Goal: Task Accomplishment & Management: Use online tool/utility

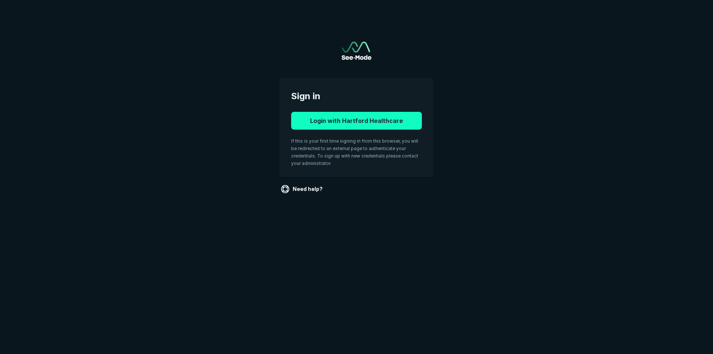
click at [351, 117] on button "Login with Hartford Healthcare" at bounding box center [356, 121] width 131 height 18
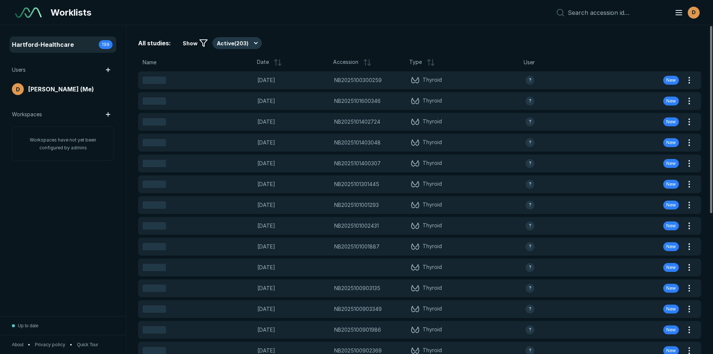
scroll to position [2417, 4163]
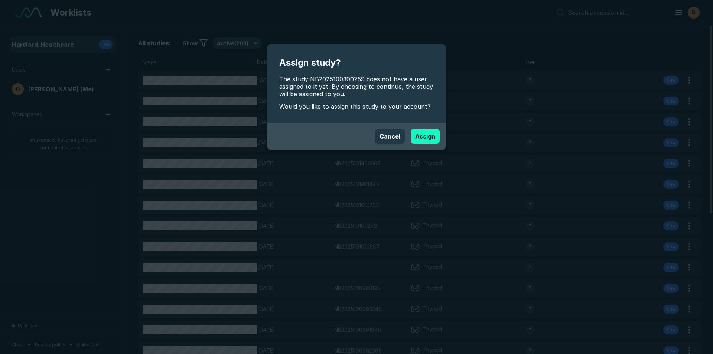
click at [426, 137] on button "Assign" at bounding box center [425, 136] width 29 height 15
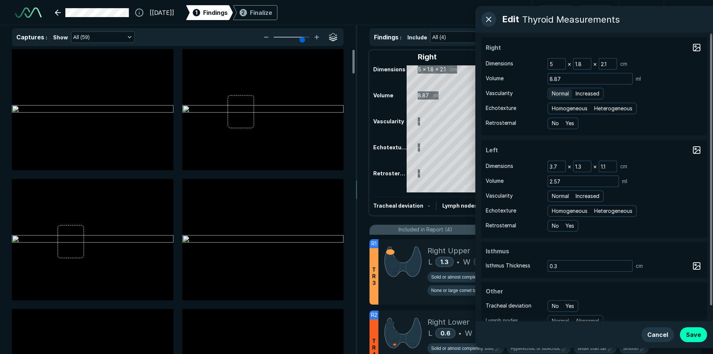
click at [561, 96] on span "Normal" at bounding box center [560, 93] width 17 height 8
click at [556, 95] on input "Normal" at bounding box center [553, 92] width 5 height 5
radio input "true"
click at [569, 110] on span "Homogeneous" at bounding box center [570, 108] width 36 height 8
click at [556, 110] on input "Homogeneous" at bounding box center [553, 107] width 5 height 5
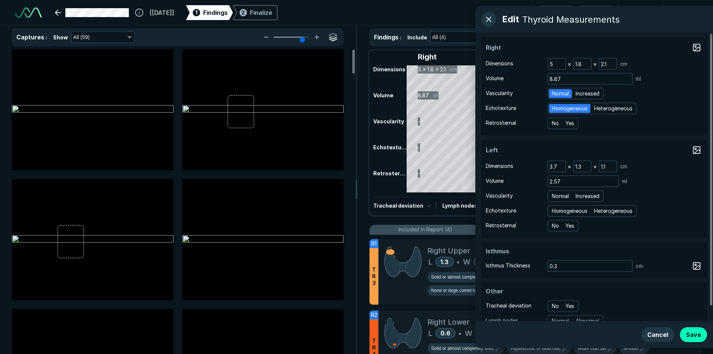
radio input "true"
click at [558, 193] on span "Normal" at bounding box center [560, 196] width 17 height 8
click at [556, 193] on input "Normal" at bounding box center [553, 195] width 5 height 5
radio input "true"
click at [561, 212] on span "Homogeneous" at bounding box center [570, 211] width 36 height 8
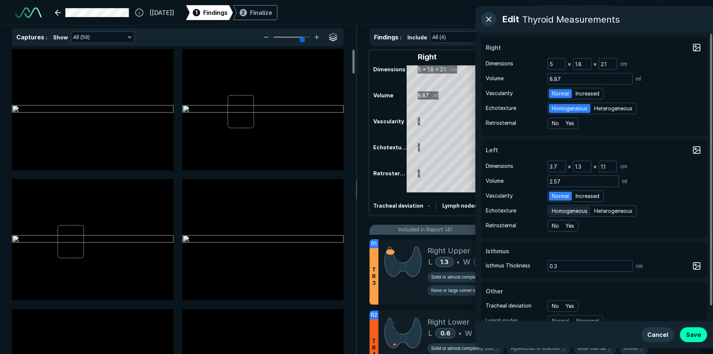
click at [556, 212] on input "Homogeneous" at bounding box center [553, 210] width 5 height 5
radio input "true"
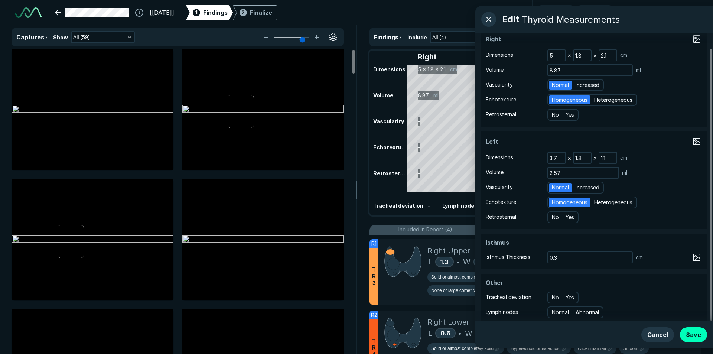
scroll to position [16, 0]
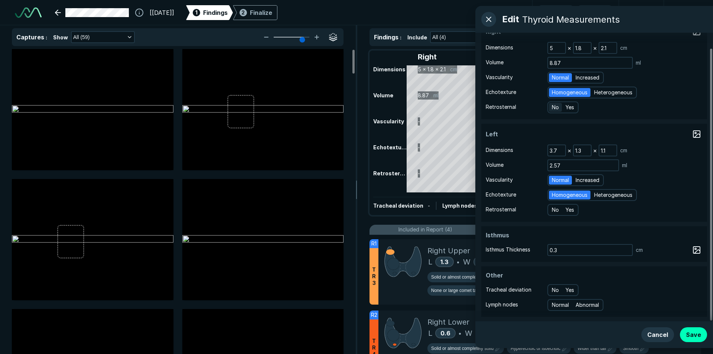
click at [555, 110] on span "No" at bounding box center [555, 107] width 7 height 8
click at [555, 109] on input "No" at bounding box center [553, 106] width 5 height 5
radio input "true"
click at [553, 212] on span "No" at bounding box center [555, 210] width 7 height 8
click at [553, 211] on input "No" at bounding box center [553, 208] width 5 height 5
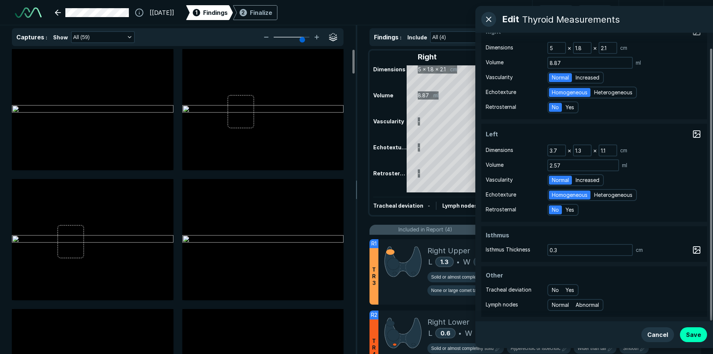
radio input "true"
click at [693, 333] on button "Save" at bounding box center [693, 334] width 27 height 15
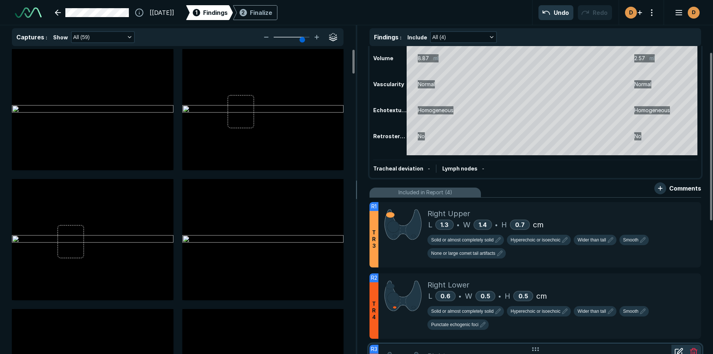
scroll to position [0, 0]
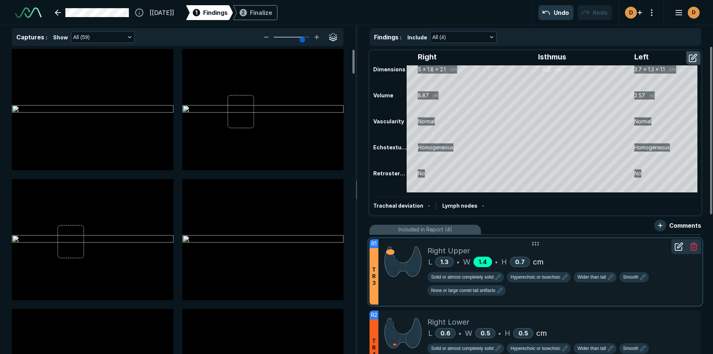
click at [485, 260] on span "1.4" at bounding box center [483, 261] width 8 height 7
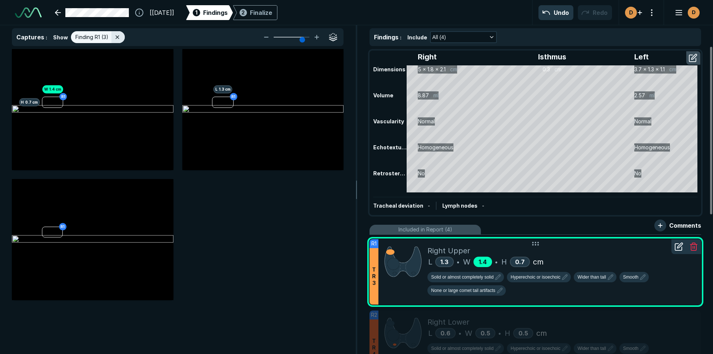
scroll to position [2245, 2435]
click at [675, 245] on icon at bounding box center [678, 247] width 7 height 7
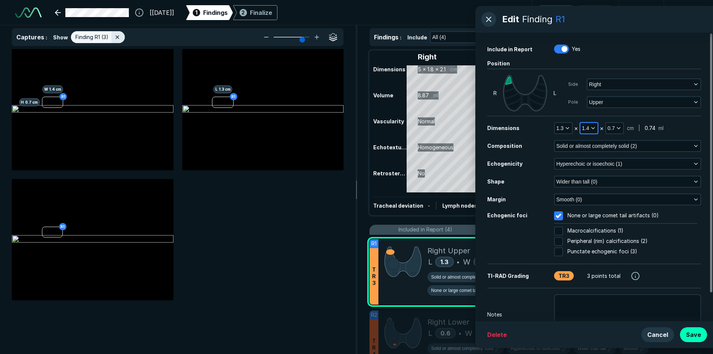
click at [591, 127] on icon "button" at bounding box center [593, 128] width 6 height 6
click at [602, 176] on input "text" at bounding box center [598, 175] width 29 height 10
type input "0.9"
click at [591, 193] on button "Done" at bounding box center [599, 192] width 30 height 12
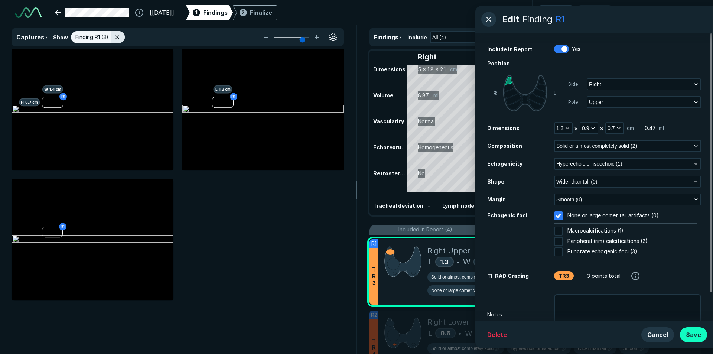
click at [697, 334] on button "Save" at bounding box center [693, 334] width 27 height 15
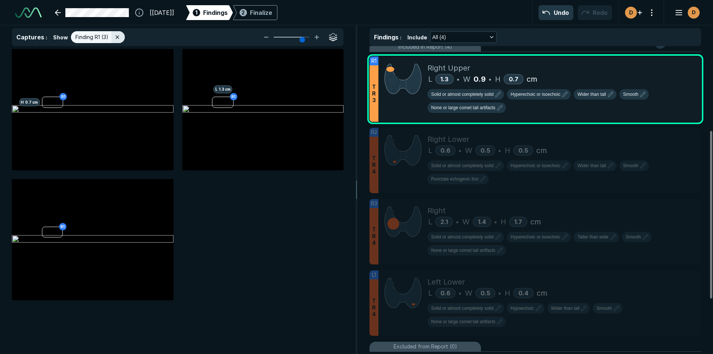
scroll to position [255, 0]
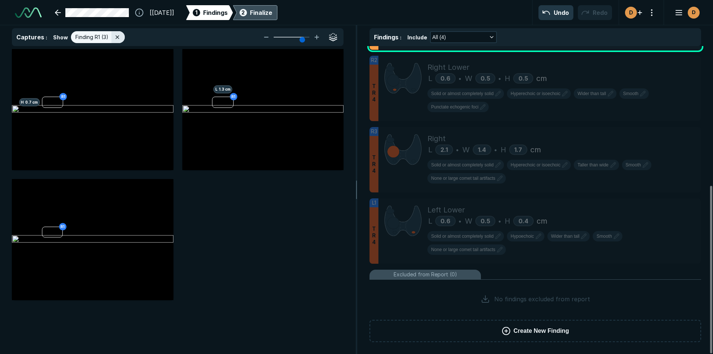
click at [272, 12] on div "Finalize" at bounding box center [261, 12] width 22 height 9
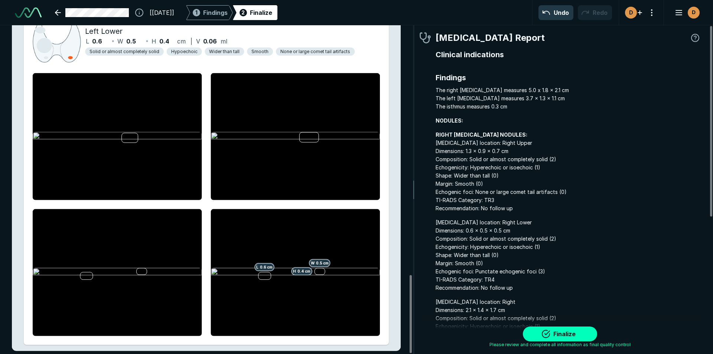
scroll to position [1051, 0]
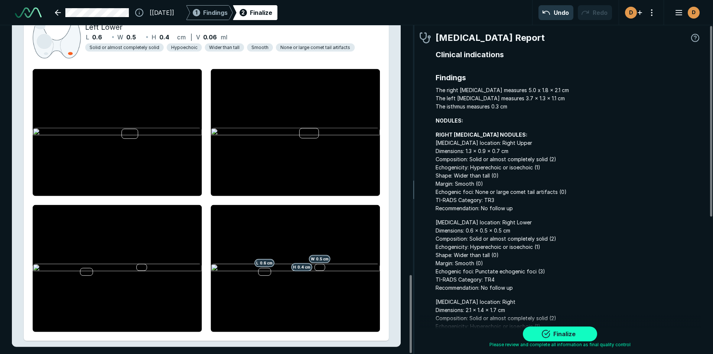
click at [569, 335] on button "Finalize" at bounding box center [560, 333] width 74 height 15
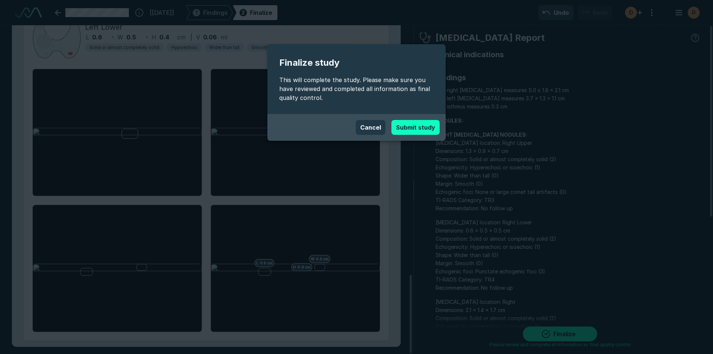
click at [427, 124] on button "Submit study" at bounding box center [415, 127] width 48 height 15
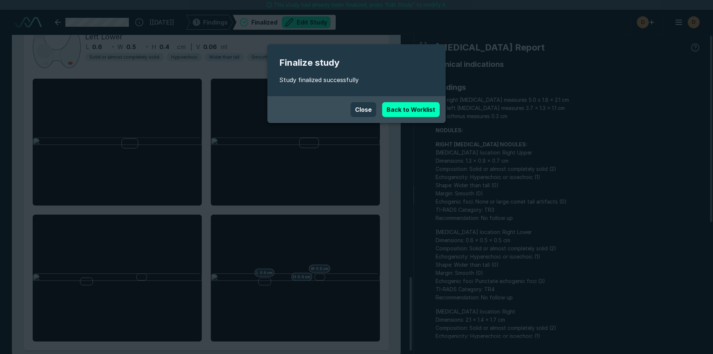
scroll to position [2374, 4163]
click at [393, 108] on link "Back to Worklist" at bounding box center [411, 109] width 58 height 15
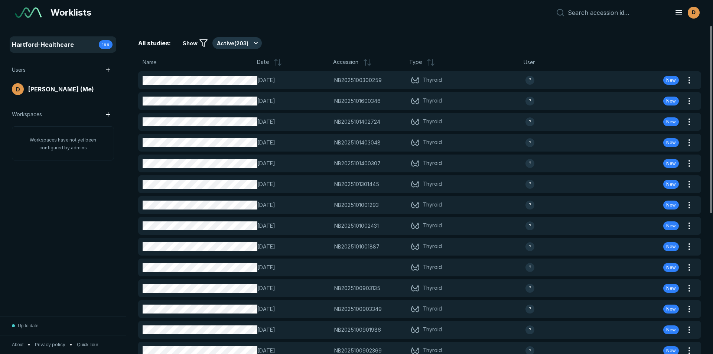
scroll to position [2417, 4163]
